Goal: Communication & Community: Answer question/provide support

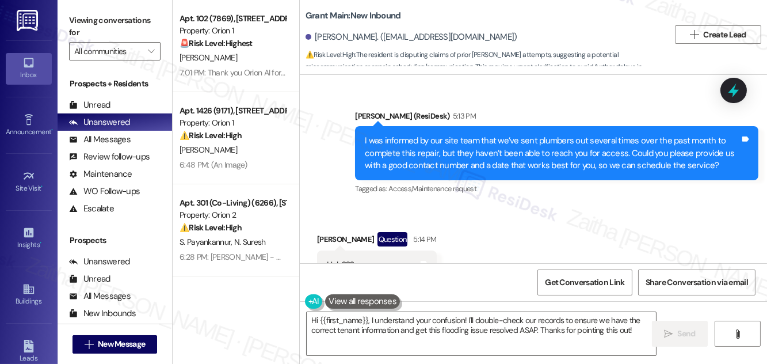
scroll to position [2467, 0]
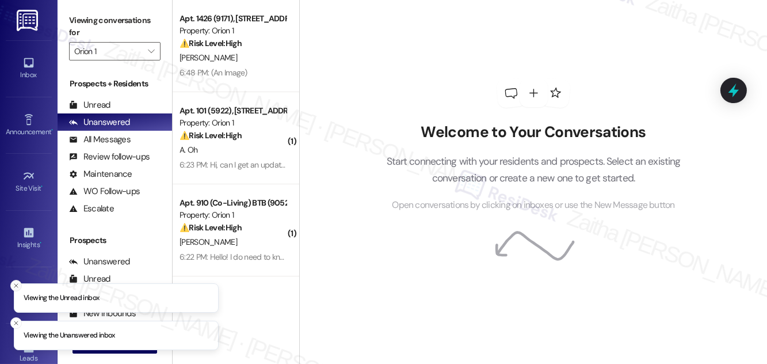
click at [14, 285] on icon "Close toast" at bounding box center [16, 285] width 7 height 7
click at [17, 323] on line "Close toast" at bounding box center [15, 322] width 3 height 3
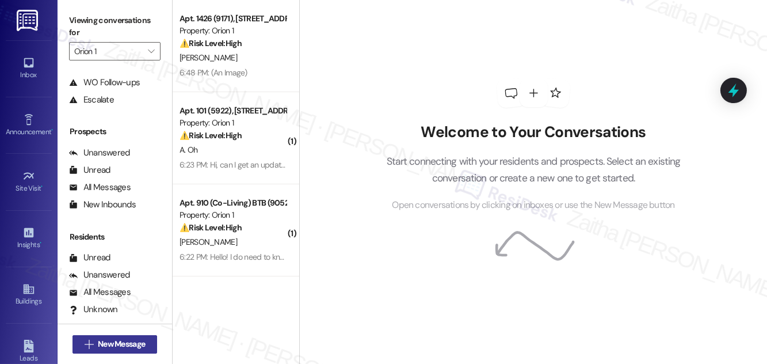
scroll to position [152, 0]
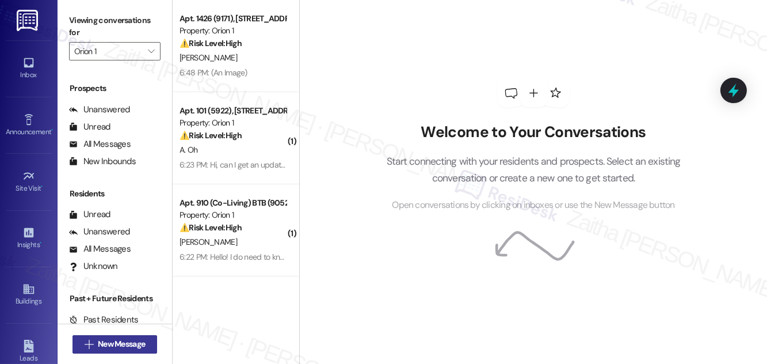
click at [100, 347] on span "New Message" at bounding box center [121, 344] width 47 height 12
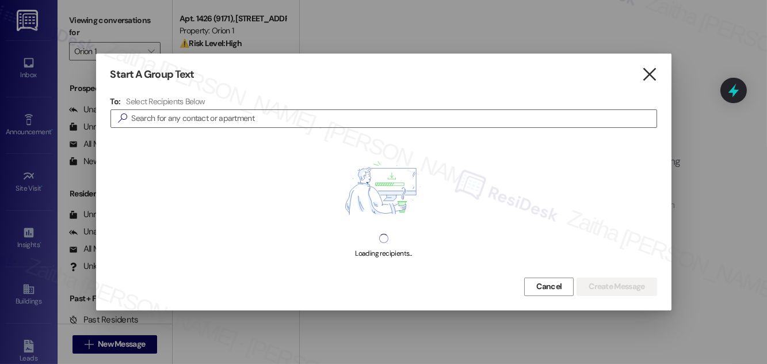
click at [644, 72] on icon "" at bounding box center [649, 74] width 16 height 12
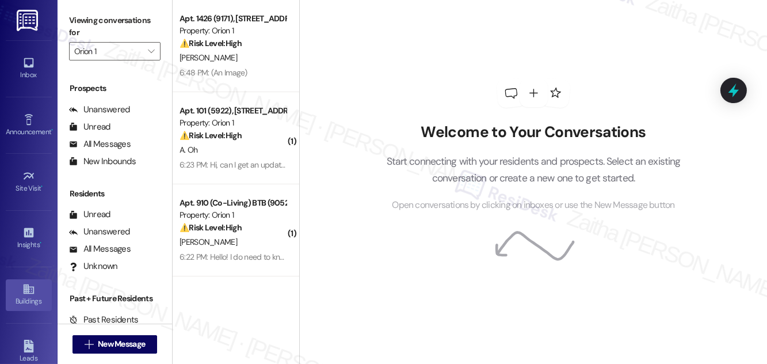
click at [21, 301] on div "Buildings" at bounding box center [29, 301] width 58 height 12
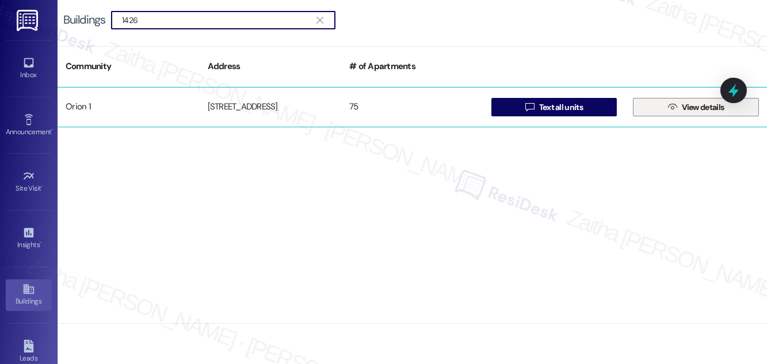
type input "1426"
click at [698, 104] on span "View details" at bounding box center [703, 107] width 43 height 12
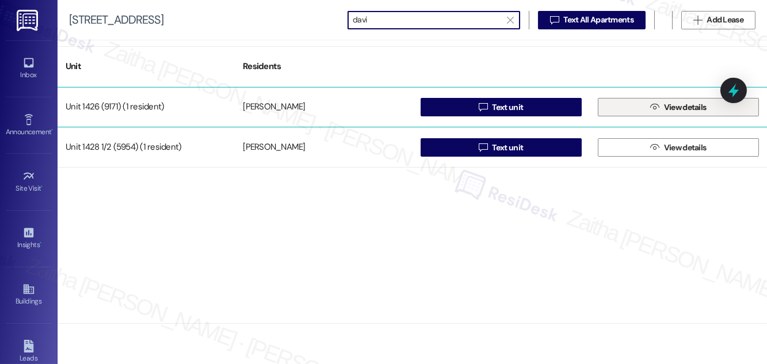
type input "davi"
click at [701, 102] on span "View details" at bounding box center [685, 107] width 43 height 12
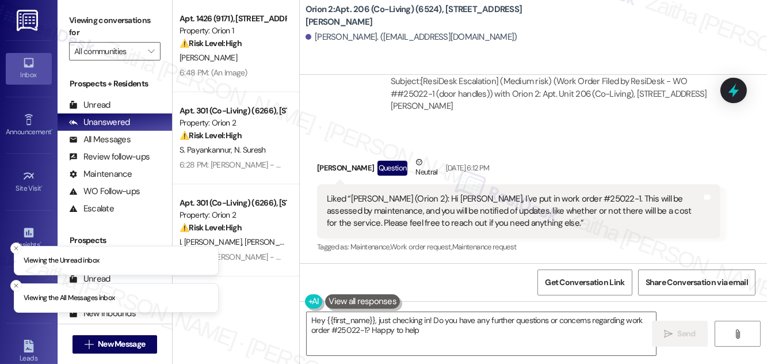
type textarea "Hey {{first_name}}, just checking in! Do you have any further questions or conc…"
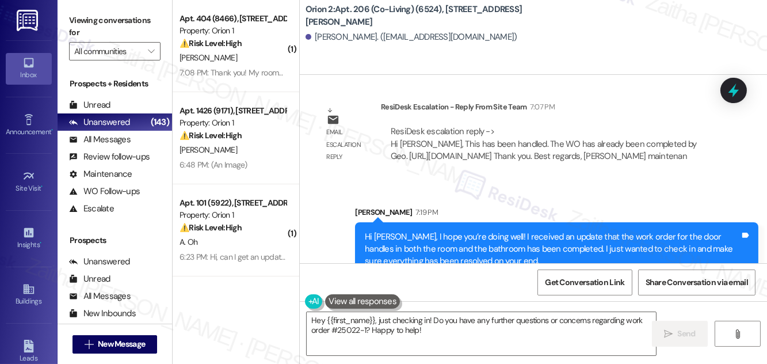
scroll to position [1499, 0]
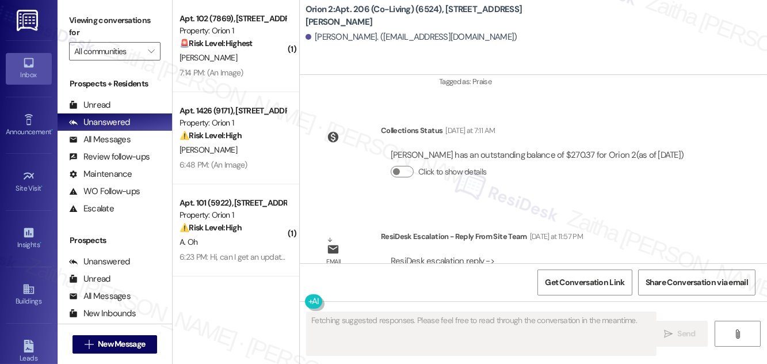
scroll to position [1394, 0]
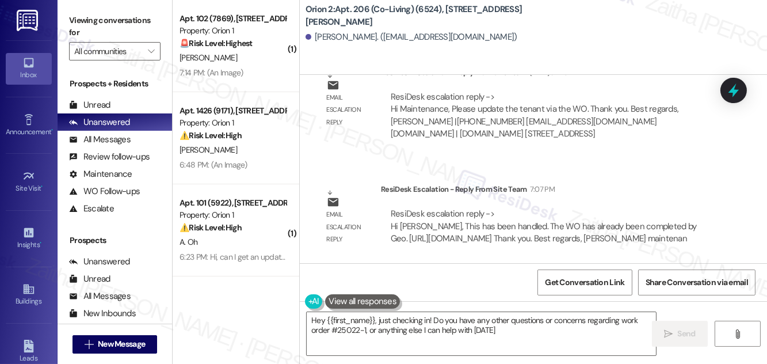
type textarea "Hey {{first_name}}, just checking in! Do you have any other questions or concer…"
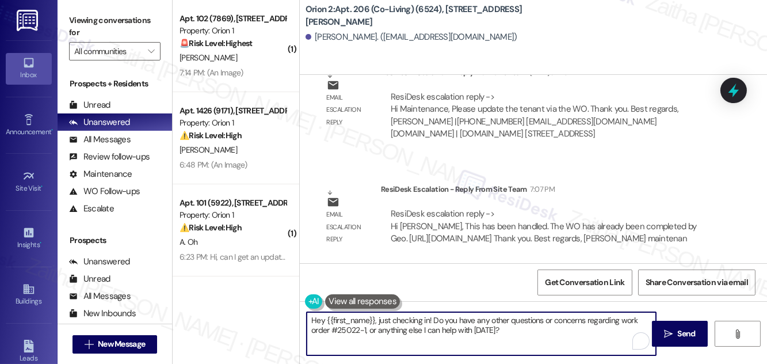
drag, startPoint x: 341, startPoint y: 328, endPoint x: 528, endPoint y: 337, distance: 187.2
click at [526, 339] on textarea "Hey {{first_name}}, just checking in! Do you have any other questions or concer…" at bounding box center [481, 333] width 349 height 43
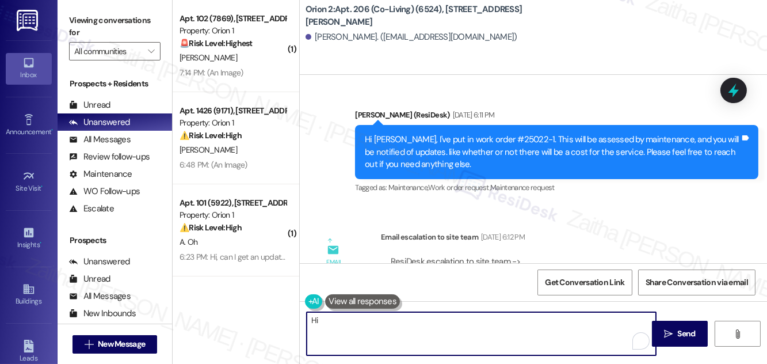
scroll to position [662, 0]
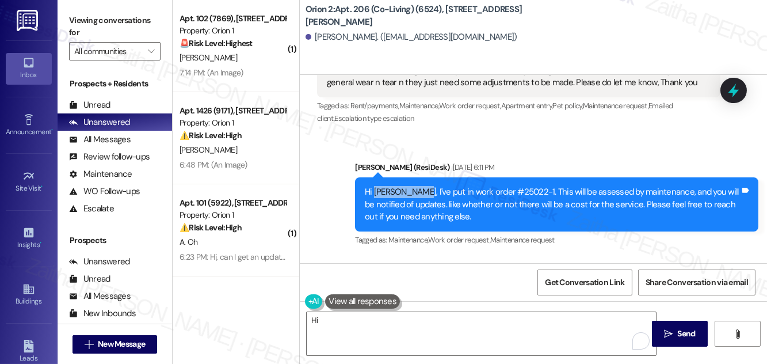
drag, startPoint x: 373, startPoint y: 191, endPoint x: 425, endPoint y: 186, distance: 52.0
click at [425, 186] on div "Hi Charan Kumar, I've put in work order #25022-1. This will be assessed by main…" at bounding box center [552, 204] width 375 height 37
copy div "Charan Kumar"
click at [353, 323] on textarea "Hi" at bounding box center [481, 333] width 349 height 43
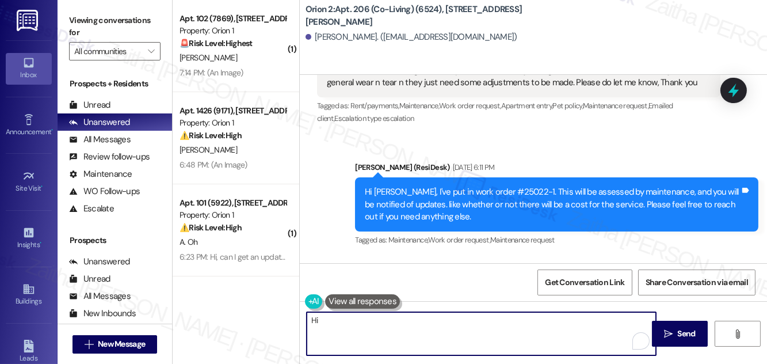
paste textarea "Charan Kumar"
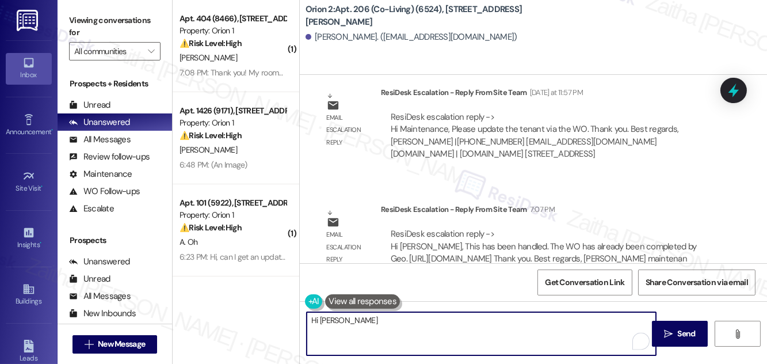
scroll to position [1394, 0]
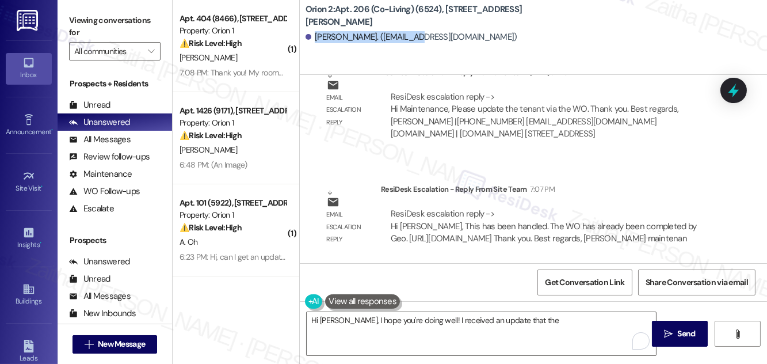
drag, startPoint x: 314, startPoint y: 36, endPoint x: 417, endPoint y: 35, distance: 103.0
click at [417, 35] on div "Charan Kumar Deenadayalan. (d.charankumarnaidu@gmail.com)" at bounding box center [411, 37] width 212 height 12
copy div "Charan Kumar Deenadayalan"
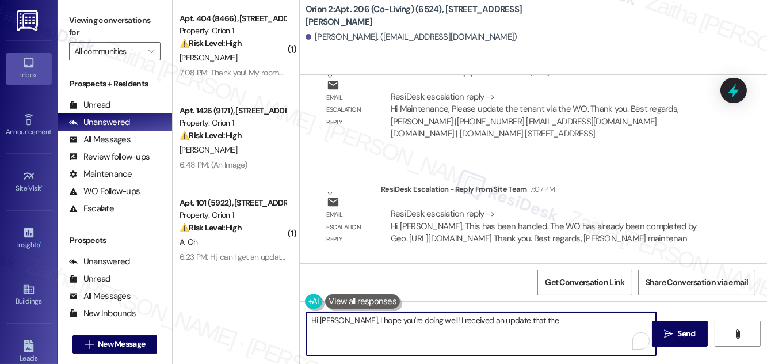
click at [569, 324] on textarea "Hi Charan Kumar, I hope you're doing well! I received an update that the" at bounding box center [481, 333] width 349 height 43
paste textarea "door handles for both the room and the bathroom have"
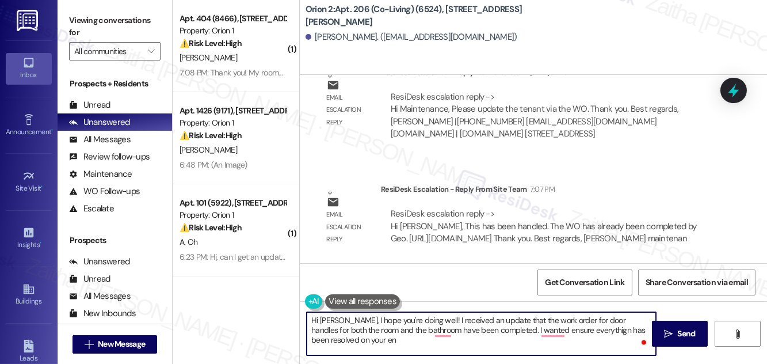
type textarea "Hi Charan Kumar, I hope you're doing well! I received an update that the work o…"
drag, startPoint x: 350, startPoint y: 333, endPoint x: 297, endPoint y: 317, distance: 55.7
click at [297, 317] on div "( 1 ) Apt. 404 (8466), 1192 W 35th St Property: Orion 1 ⚠️ Risk Level: High The…" at bounding box center [470, 182] width 594 height 364
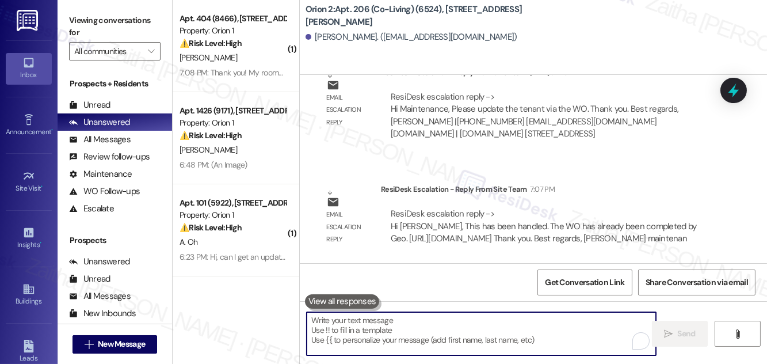
paste textarea "Hi Charan Kumar, I hope you’re doing well! I received an update that the work o…"
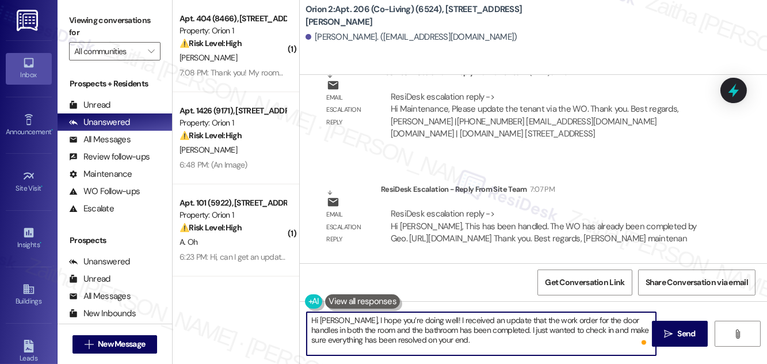
type textarea "Hi Charan Kumar, I hope you’re doing well! I received an update that the work o…"
click at [687, 328] on span "Send" at bounding box center [687, 333] width 18 height 12
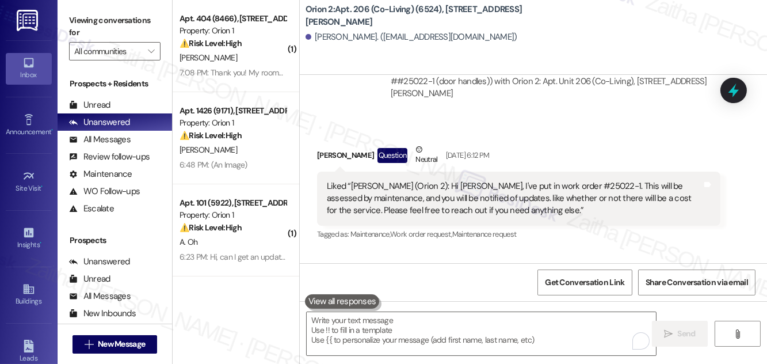
scroll to position [944, 0]
